Goal: Navigation & Orientation: Find specific page/section

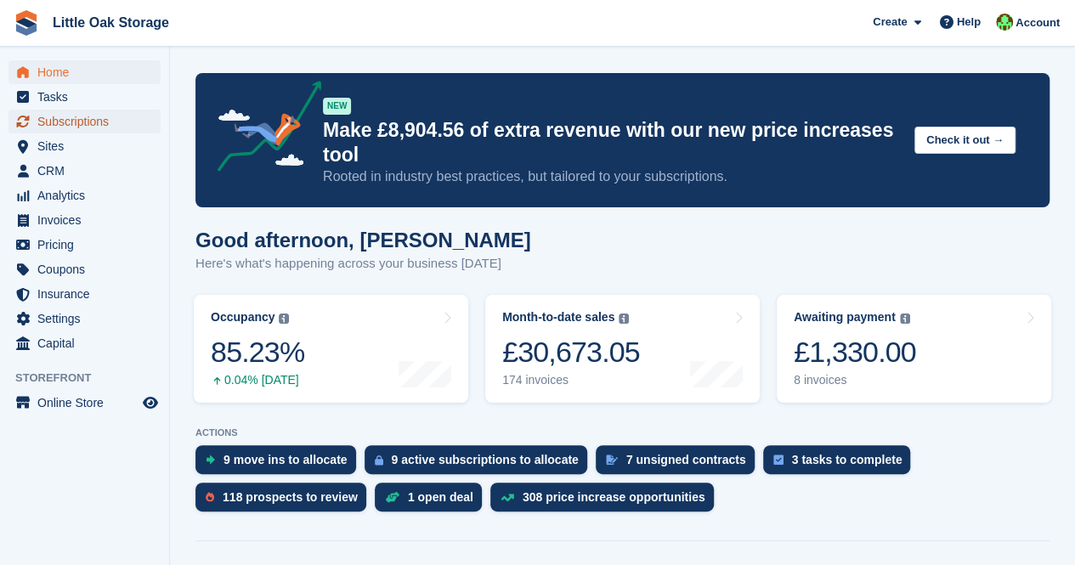
click at [81, 115] on span "Subscriptions" at bounding box center [88, 122] width 102 height 24
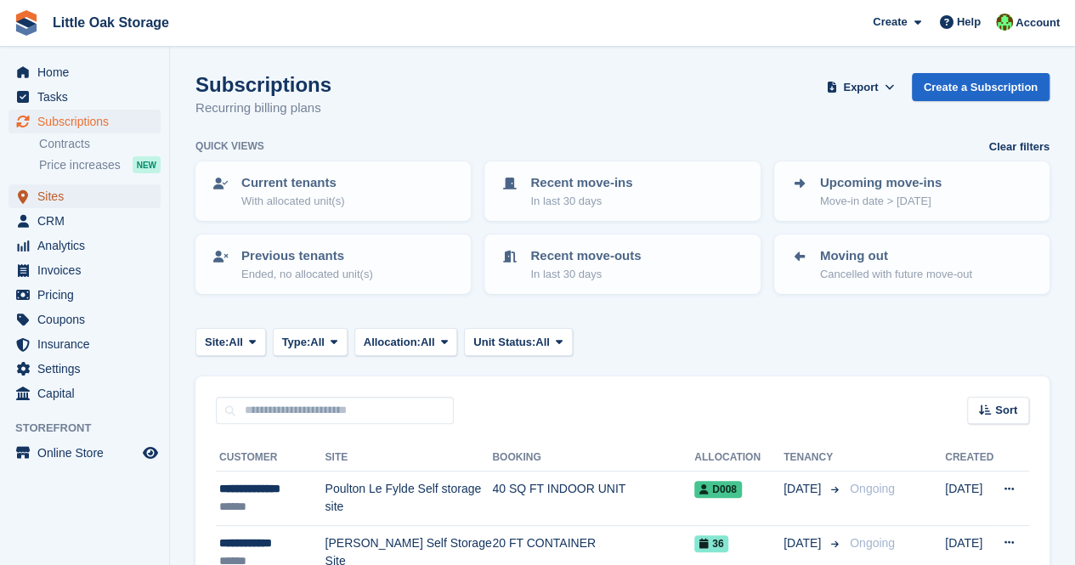
click at [57, 189] on span "Sites" at bounding box center [88, 196] width 102 height 24
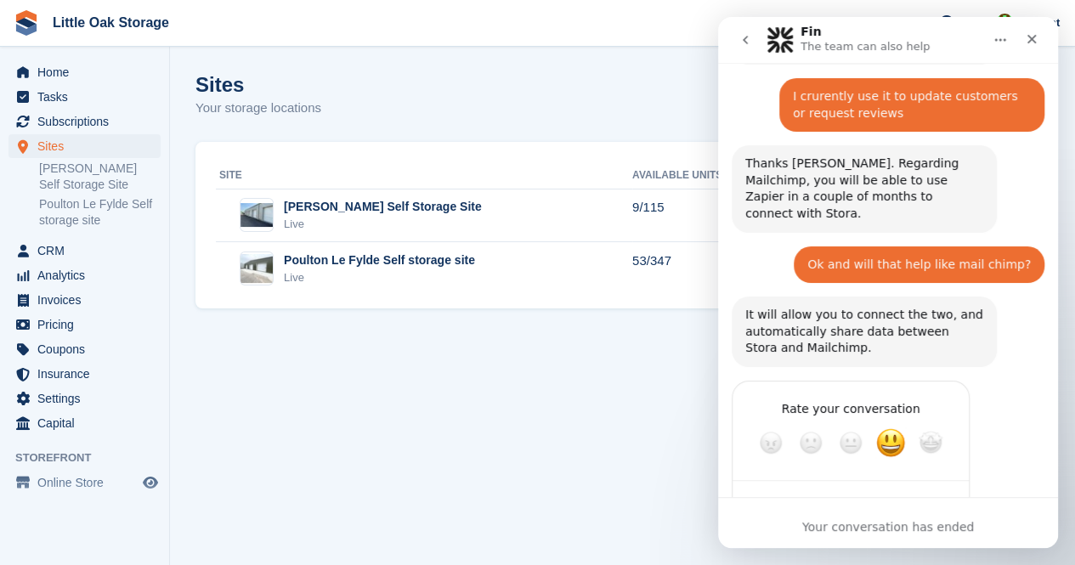
scroll to position [972, 0]
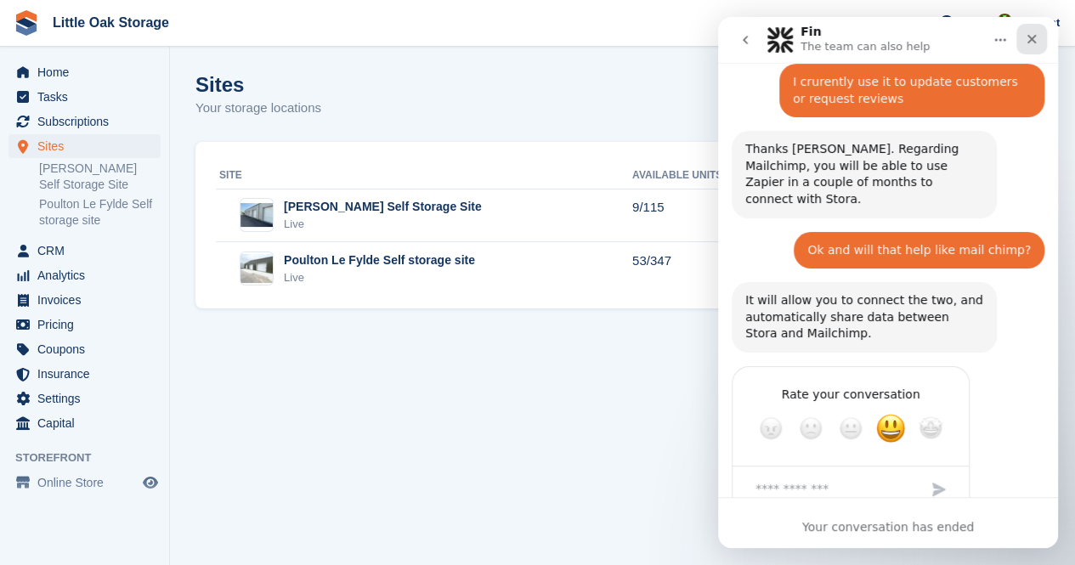
click at [1034, 38] on icon "Close" at bounding box center [1031, 39] width 14 height 14
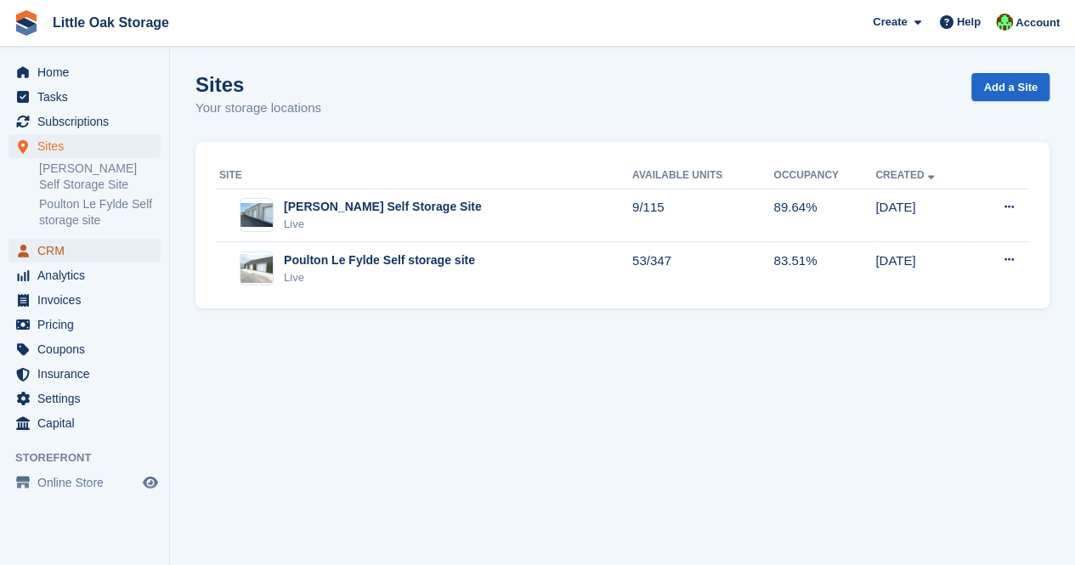
click at [71, 249] on span "CRM" at bounding box center [88, 251] width 102 height 24
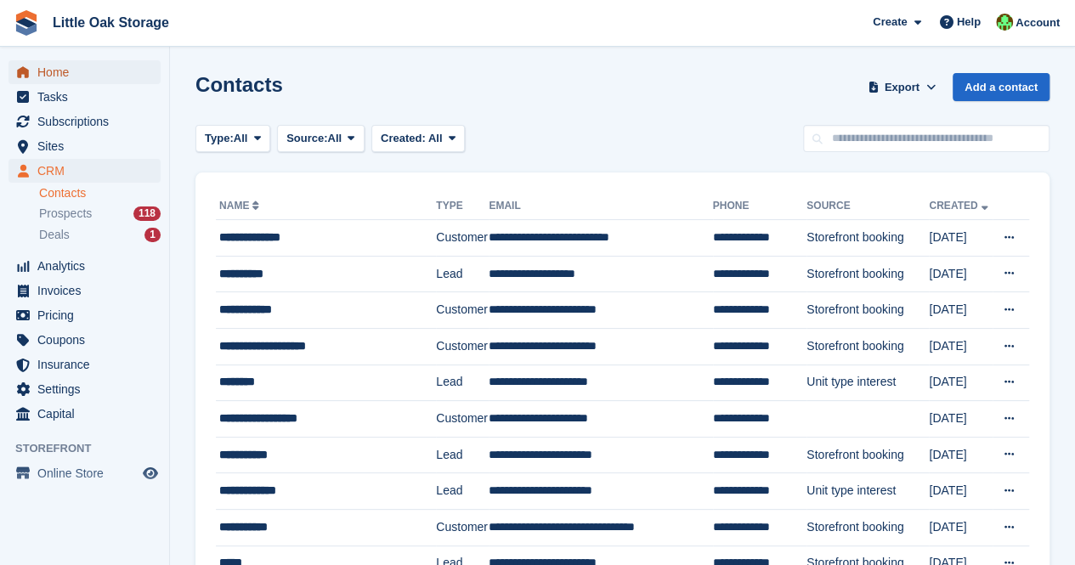
click at [96, 72] on span "Home" at bounding box center [88, 72] width 102 height 24
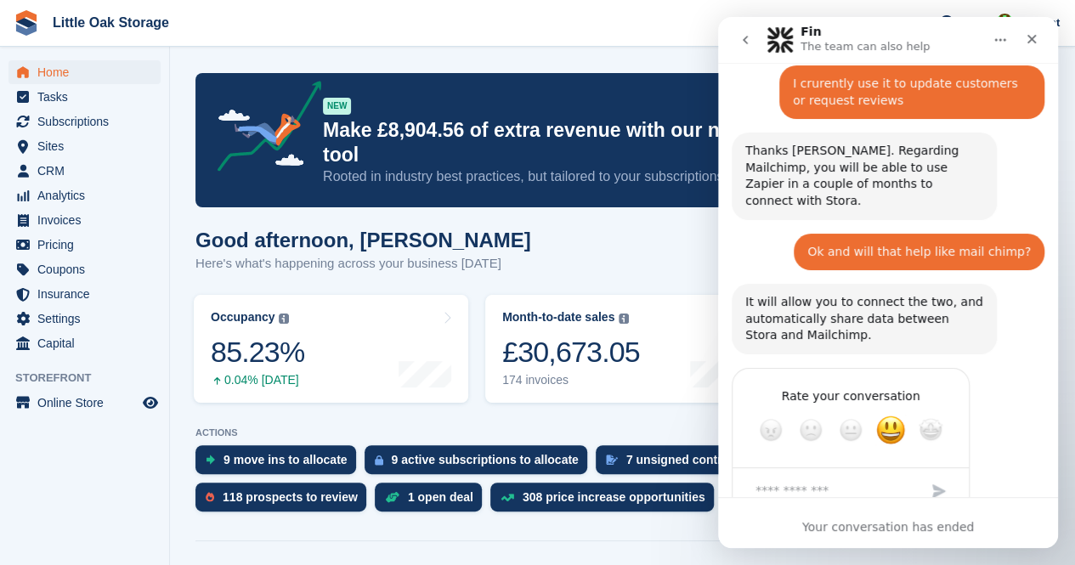
scroll to position [972, 0]
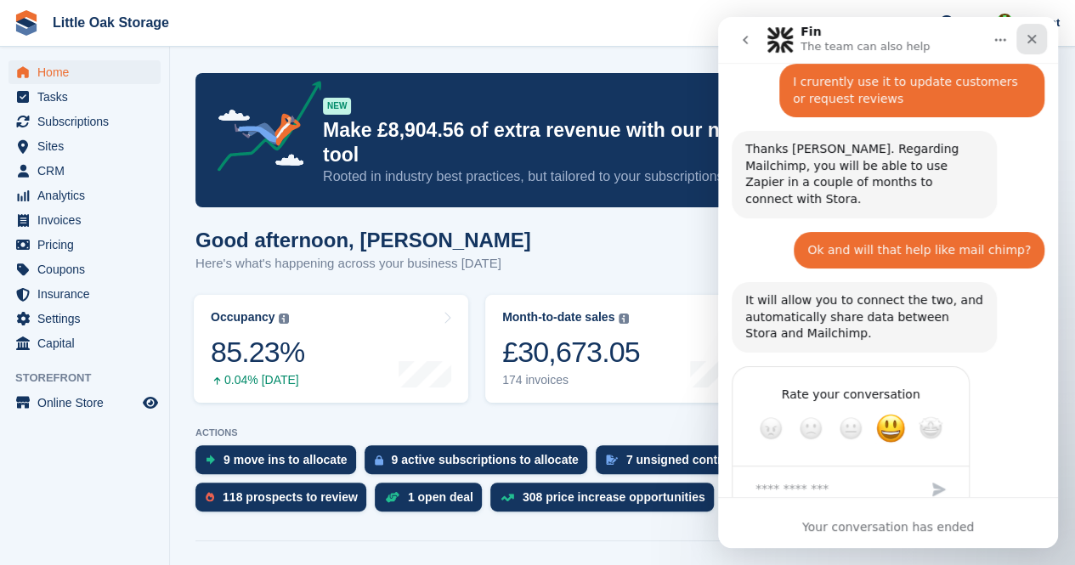
click at [1035, 42] on icon "Close" at bounding box center [1031, 39] width 14 height 14
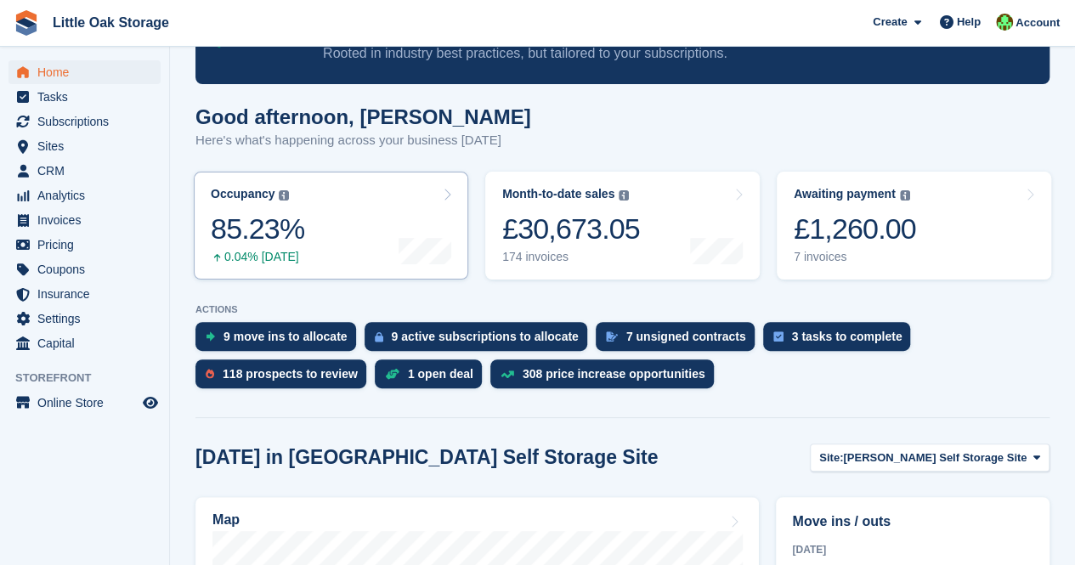
scroll to position [0, 0]
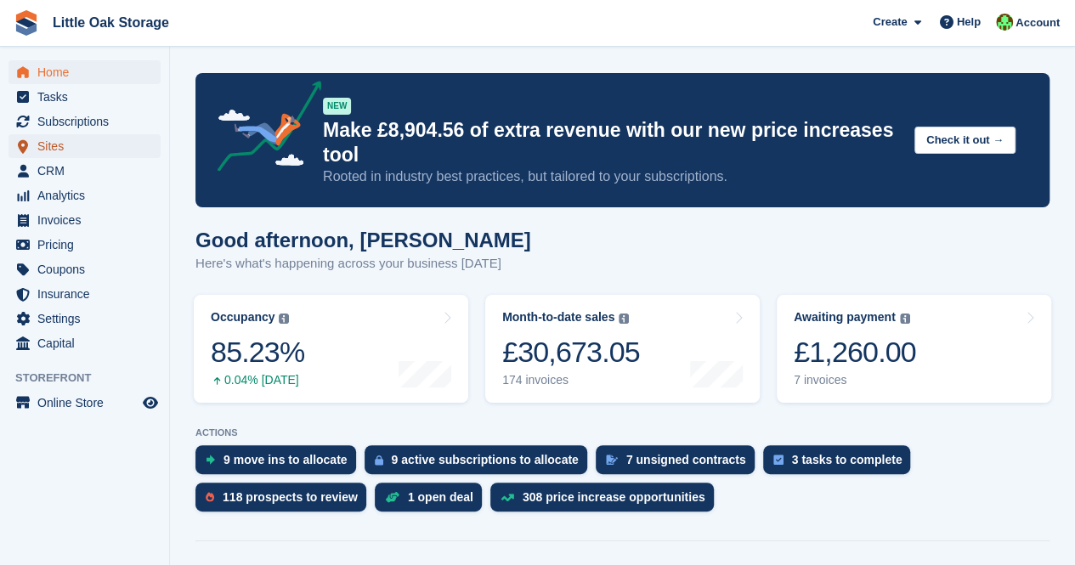
click at [59, 143] on span "Sites" at bounding box center [88, 146] width 102 height 24
click at [107, 120] on span "Subscriptions" at bounding box center [88, 122] width 102 height 24
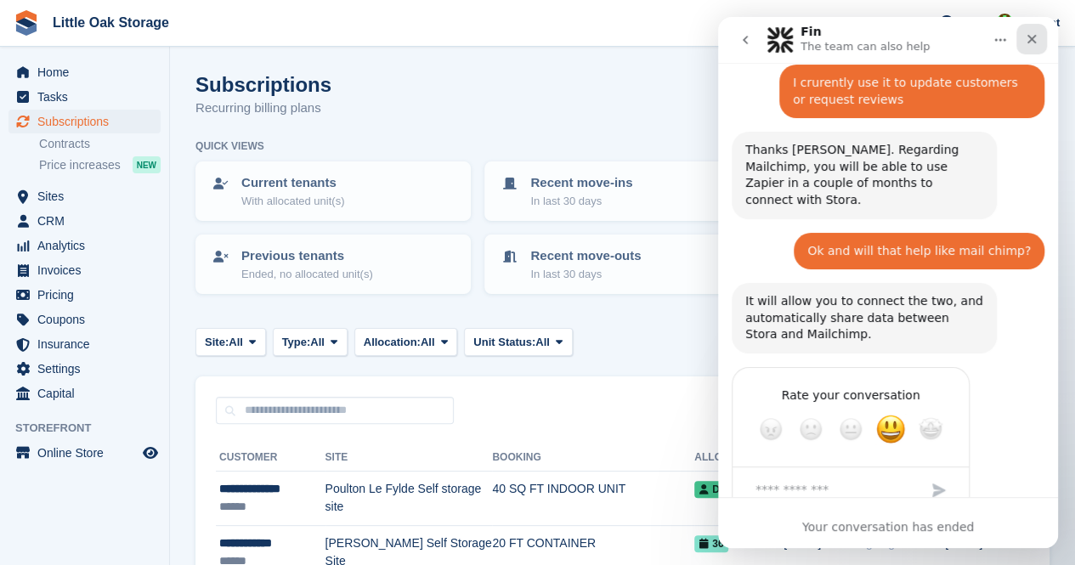
scroll to position [972, 0]
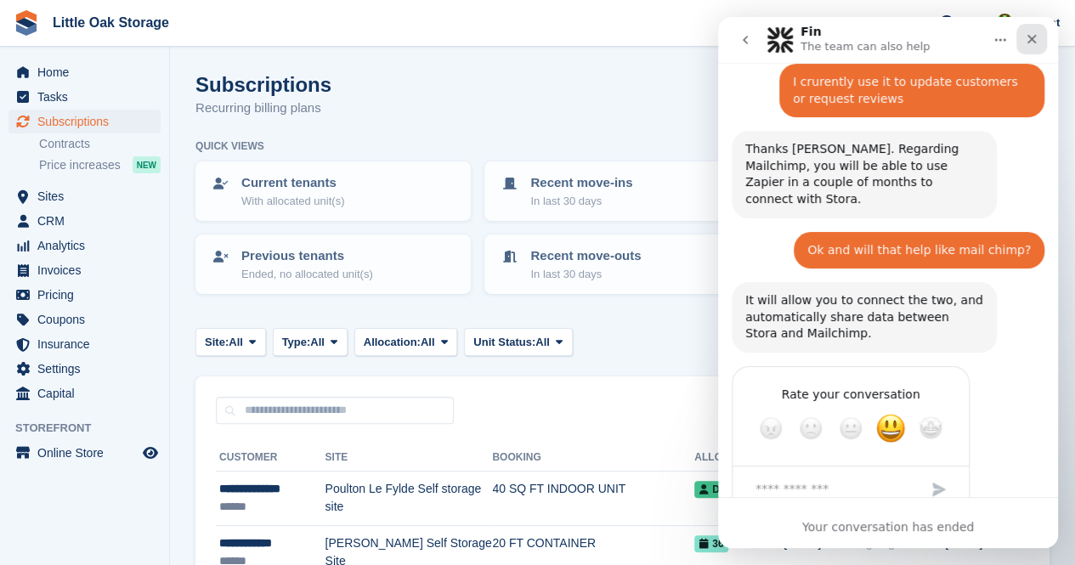
click at [1032, 41] on icon "Close" at bounding box center [1031, 39] width 9 height 9
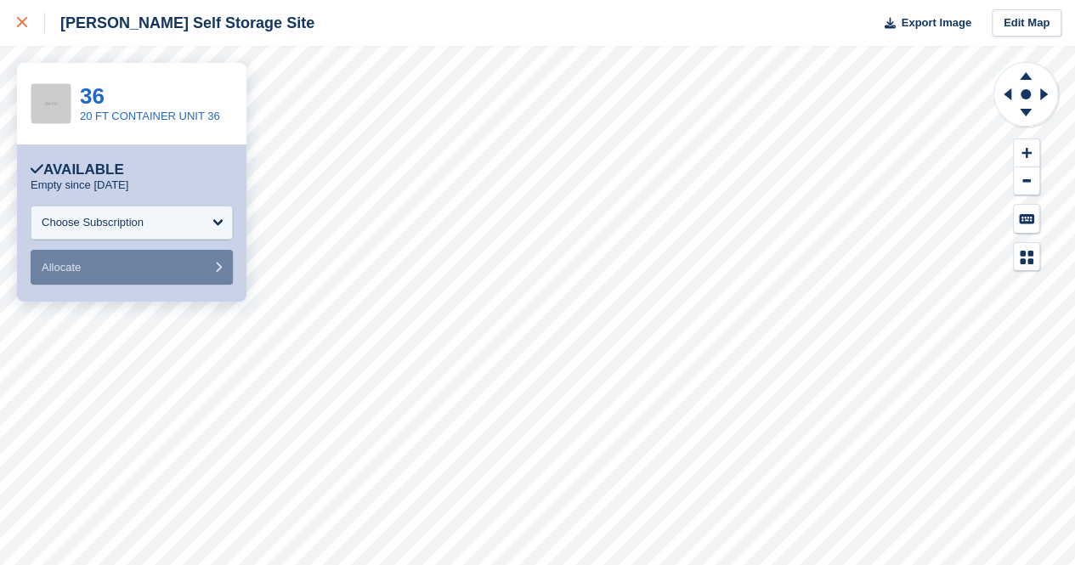
click at [22, 16] on div at bounding box center [31, 23] width 28 height 20
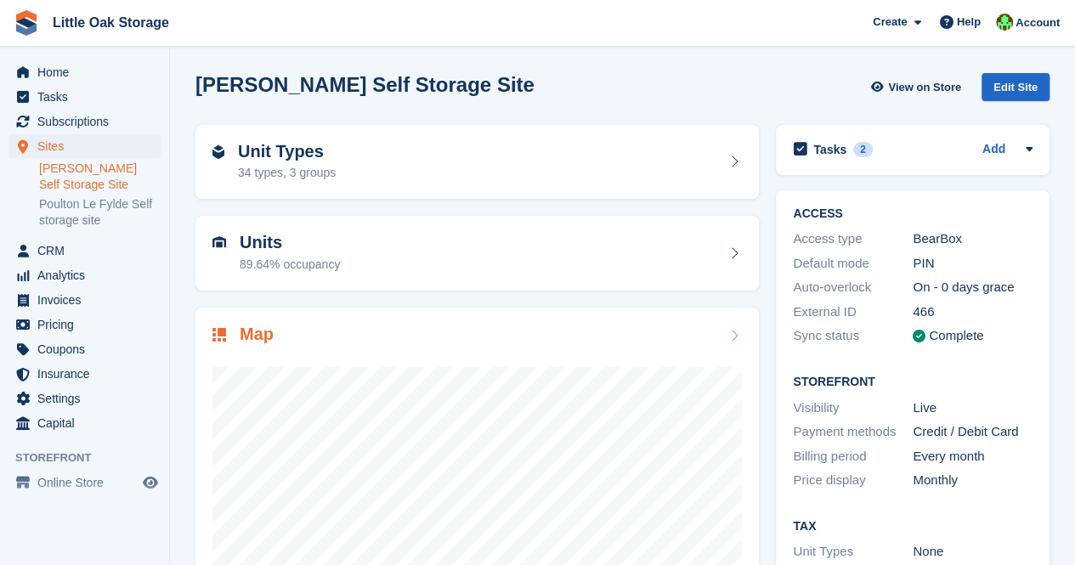
scroll to position [159, 0]
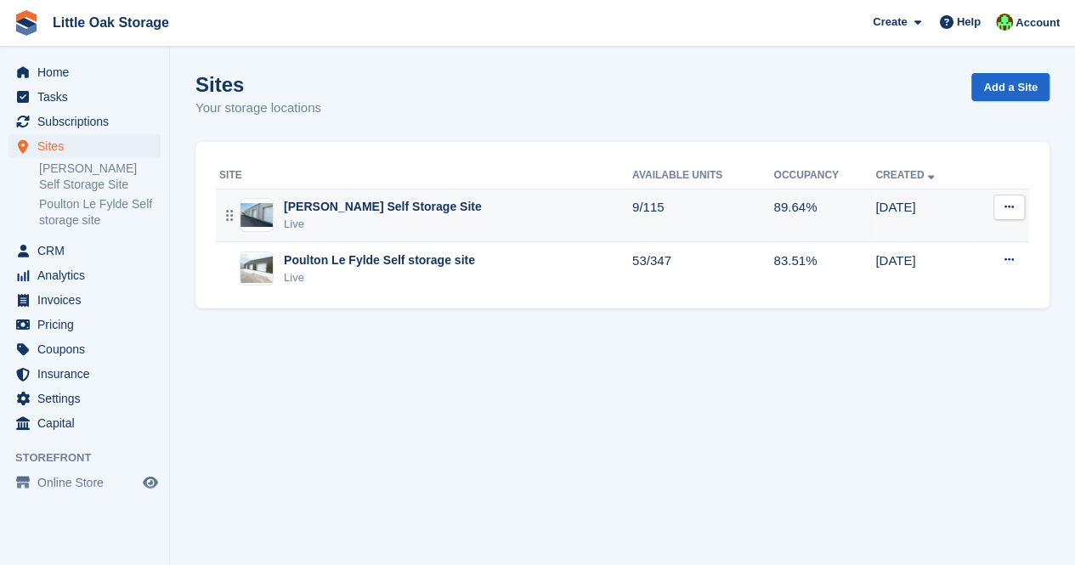
click at [373, 220] on div "Live" at bounding box center [383, 224] width 198 height 17
